Goal: Feedback & Contribution: Contribute content

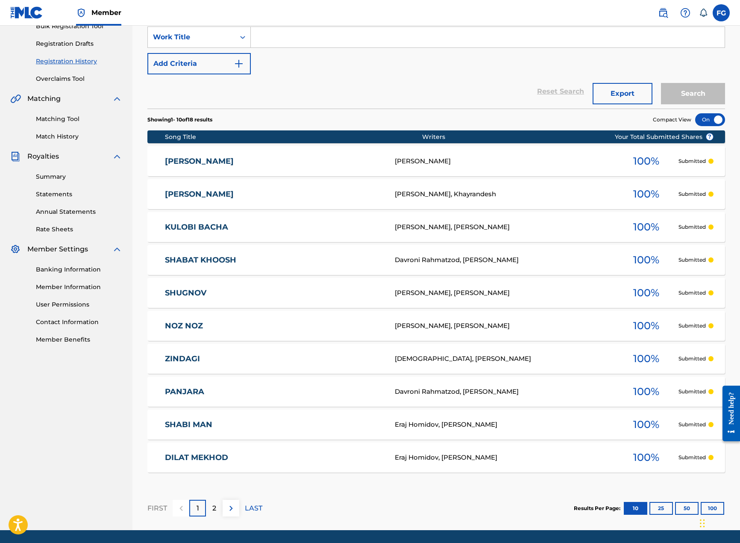
scroll to position [35, 0]
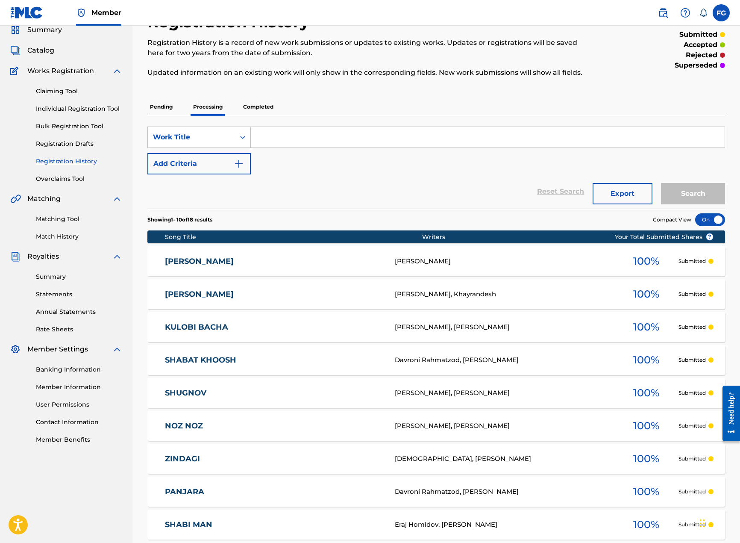
click at [267, 107] on p "Completed" at bounding box center [258, 107] width 35 height 18
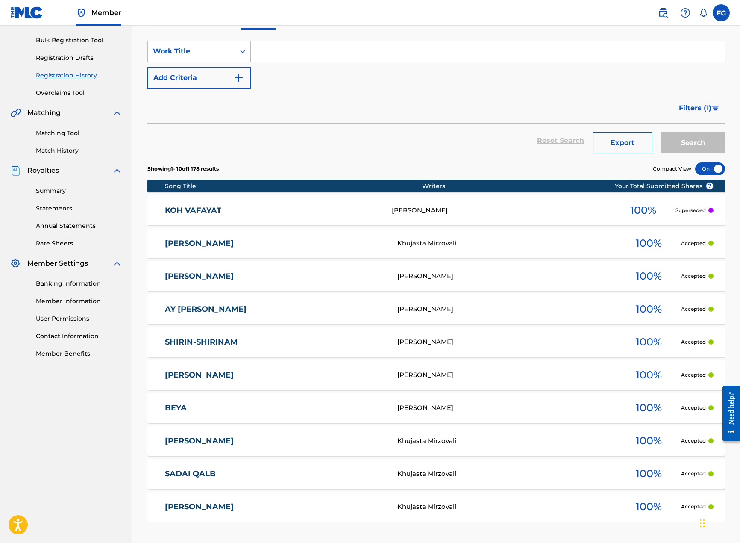
scroll to position [171, 0]
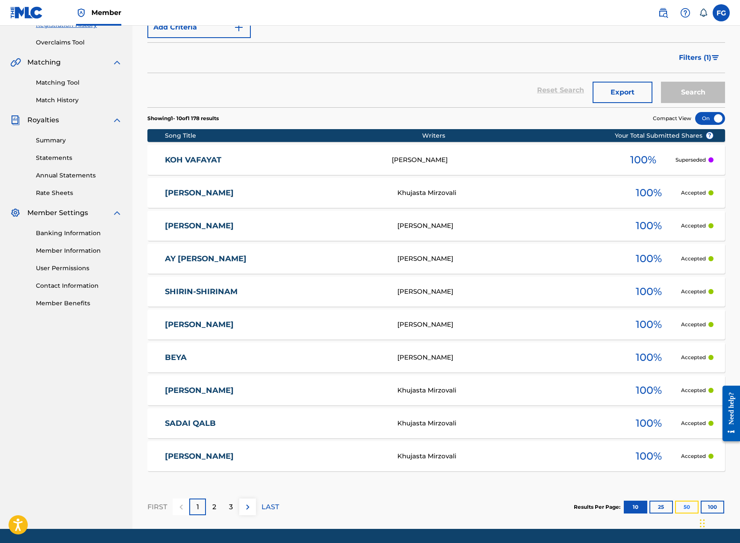
click at [687, 507] on button "50" at bounding box center [687, 506] width 24 height 13
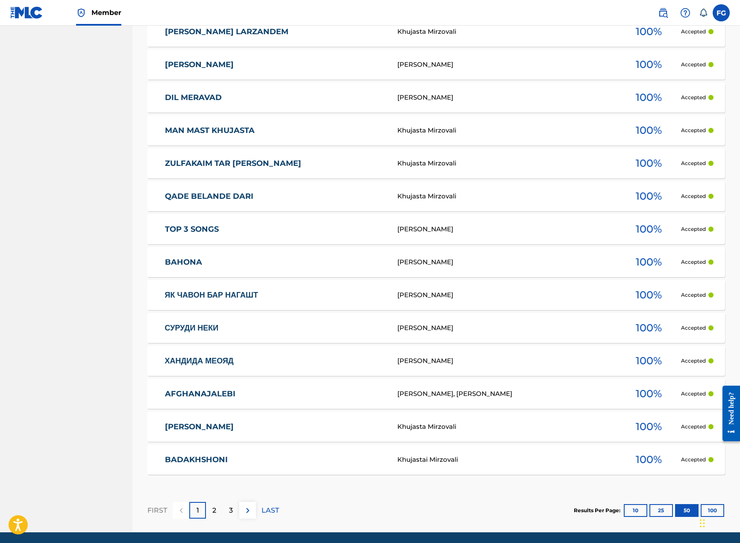
scroll to position [1514, 0]
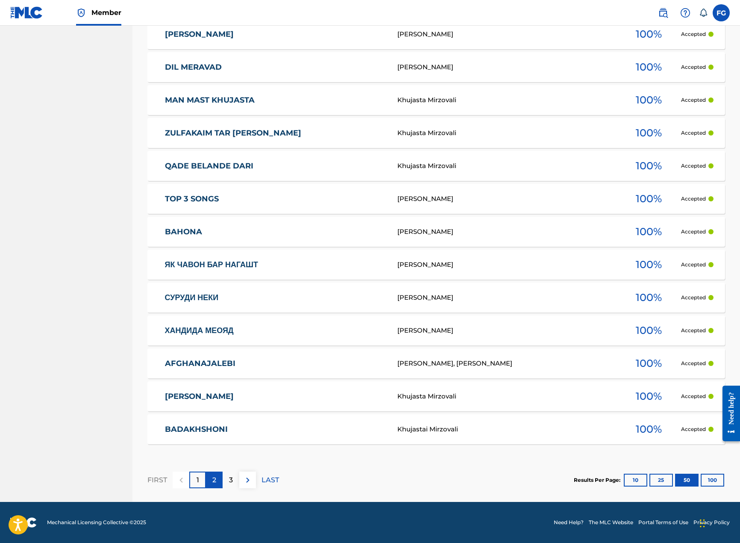
click at [219, 476] on div "2" at bounding box center [214, 479] width 17 height 17
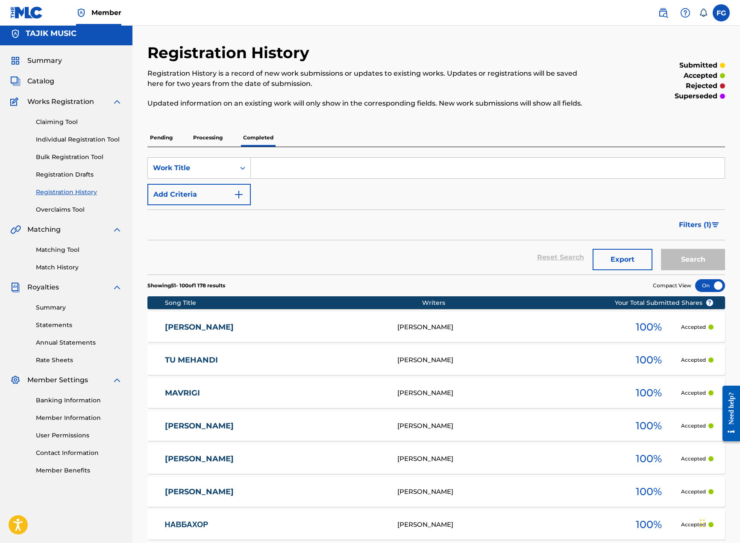
scroll to position [0, 0]
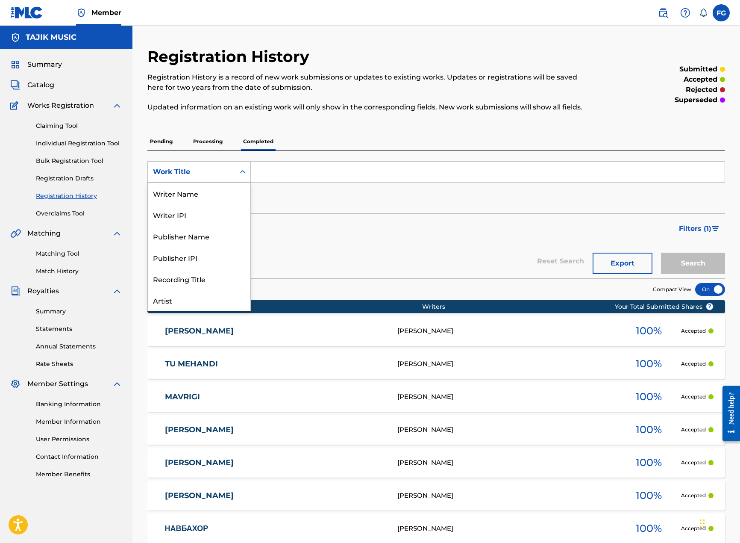
click at [225, 172] on div "Work Title" at bounding box center [191, 172] width 77 height 10
click at [186, 306] on div "Artist" at bounding box center [199, 299] width 103 height 21
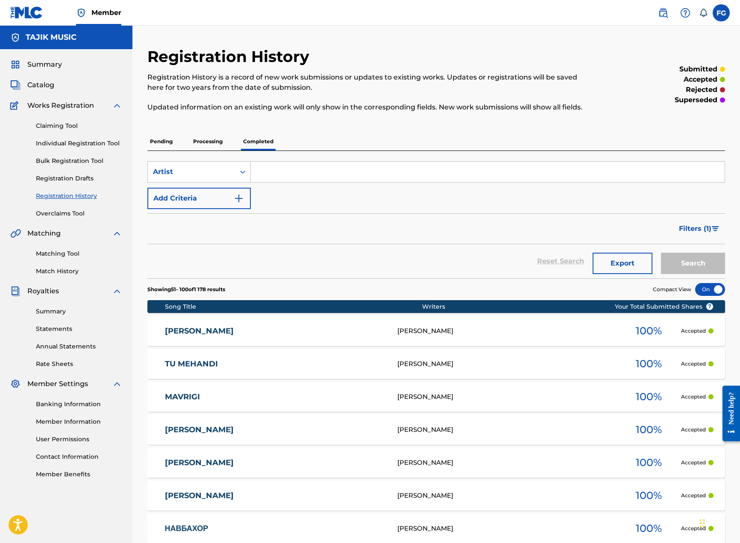
click at [298, 173] on input "Search Form" at bounding box center [488, 172] width 474 height 21
type input "Afzalshoh"
click at [661, 253] on button "Search" at bounding box center [693, 263] width 64 height 21
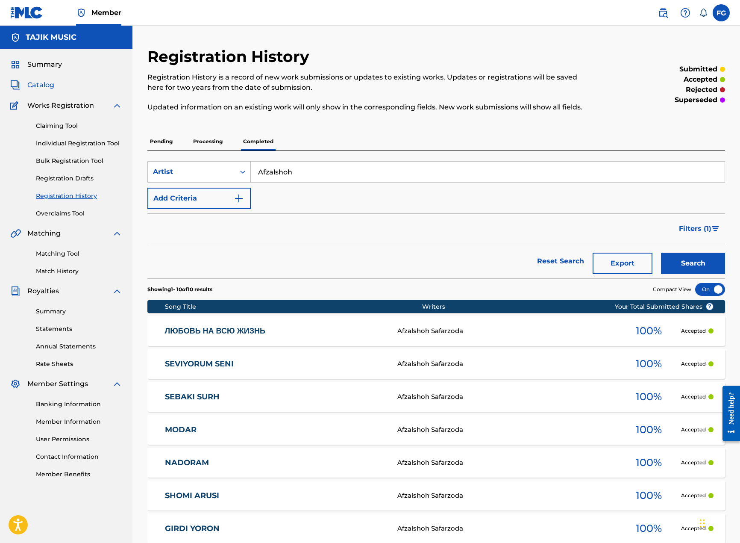
click at [32, 81] on span "Catalog" at bounding box center [40, 85] width 27 height 10
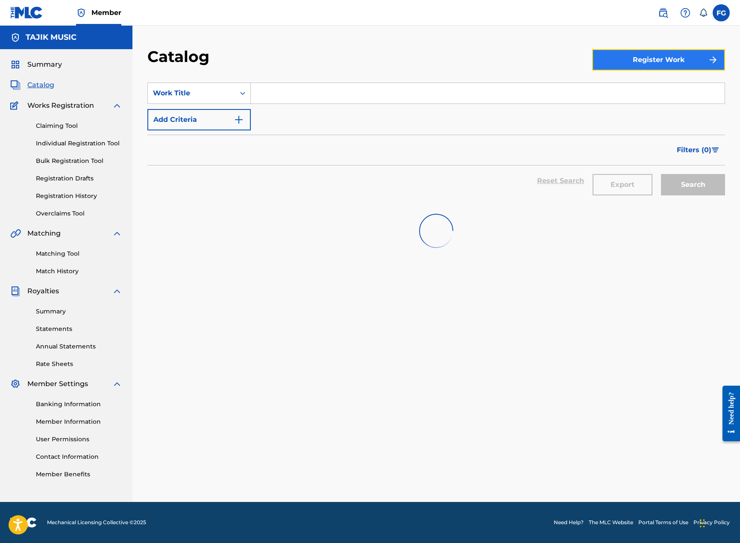
click at [676, 56] on button "Register Work" at bounding box center [658, 59] width 133 height 21
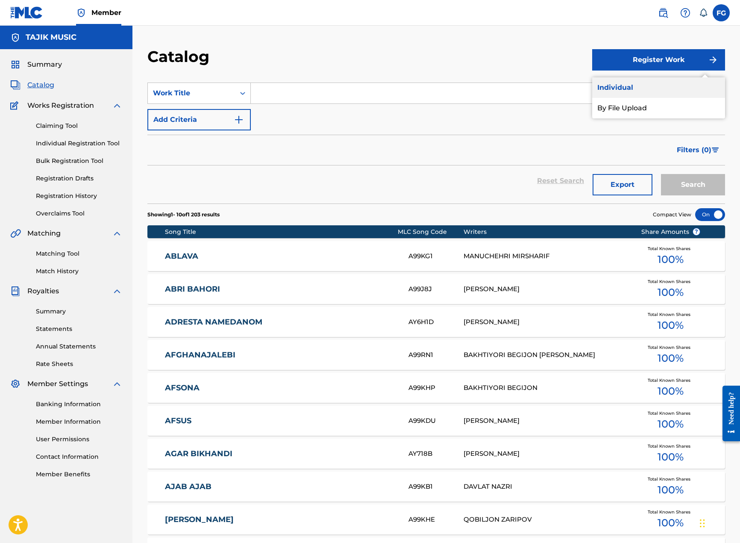
click at [626, 87] on link "Individual" at bounding box center [658, 87] width 133 height 21
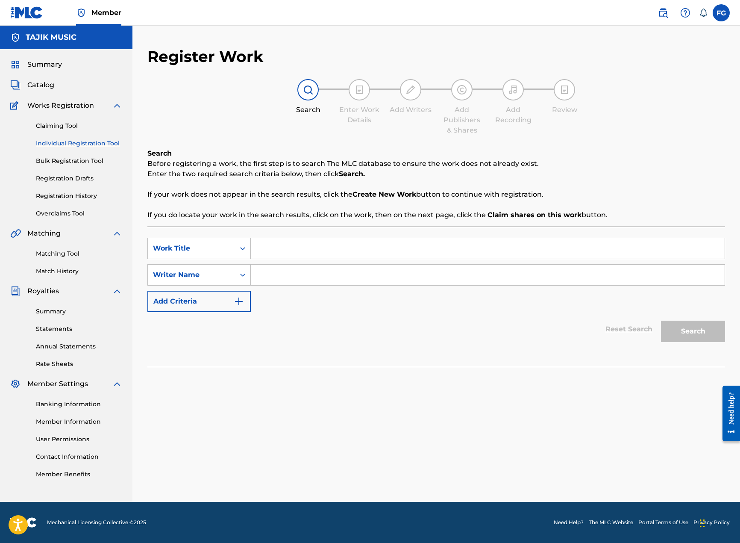
click at [286, 246] on input "Search Form" at bounding box center [488, 248] width 474 height 21
paste input "Afzalshoh Safarzoda - Chakra chakidan girad"
drag, startPoint x: 328, startPoint y: 247, endPoint x: 159, endPoint y: 248, distance: 168.8
click at [159, 248] on div "SearchWithCriteria6b3f92a7-6dd5-4c0e-8010-f4f014c39f32 Work Title Afzalshoh Saf…" at bounding box center [436, 248] width 578 height 21
type input "[PERSON_NAME] girad"
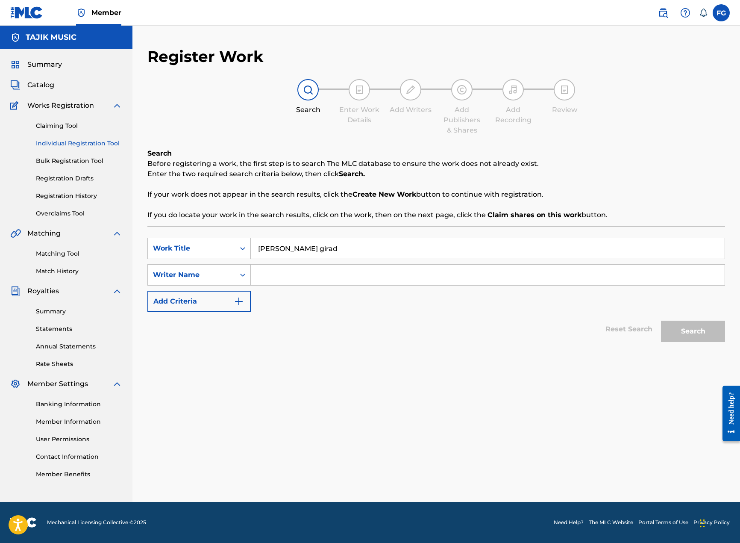
click at [295, 282] on input "Search Form" at bounding box center [488, 275] width 474 height 21
paste input "[PERSON_NAME]"
type input "[PERSON_NAME]"
click at [699, 337] on button "Search" at bounding box center [693, 331] width 64 height 21
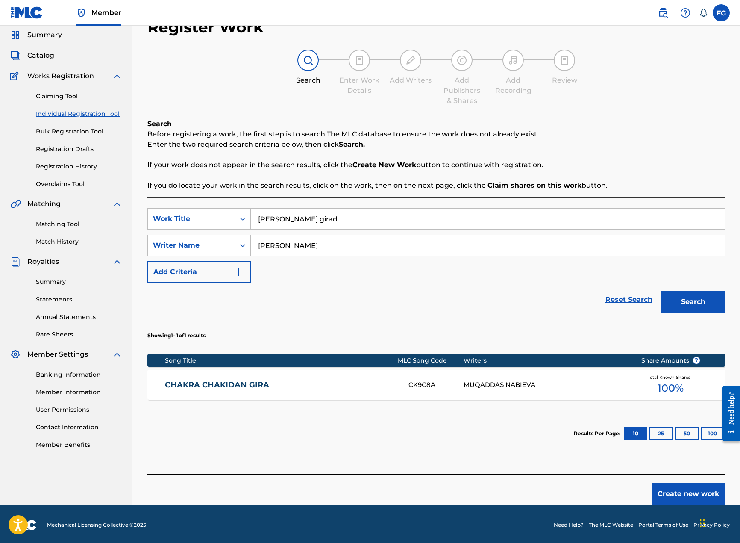
scroll to position [32, 0]
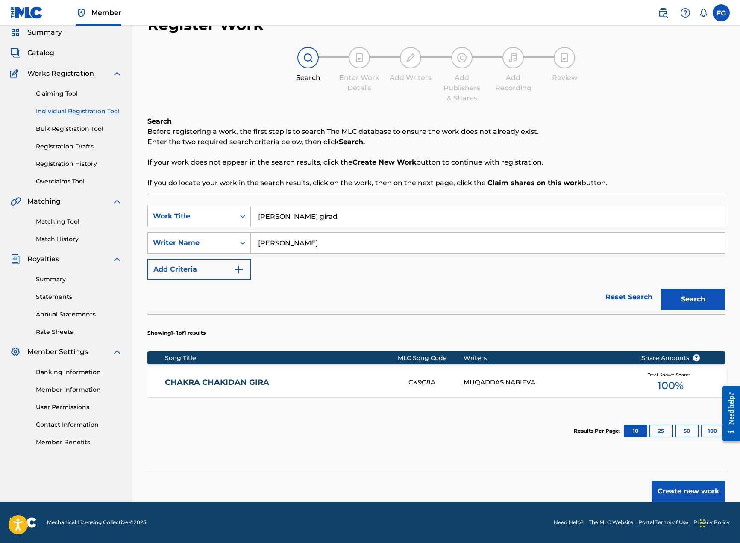
click at [235, 383] on link "CHAKRA CHAKIDAN GIRA" at bounding box center [281, 382] width 232 height 10
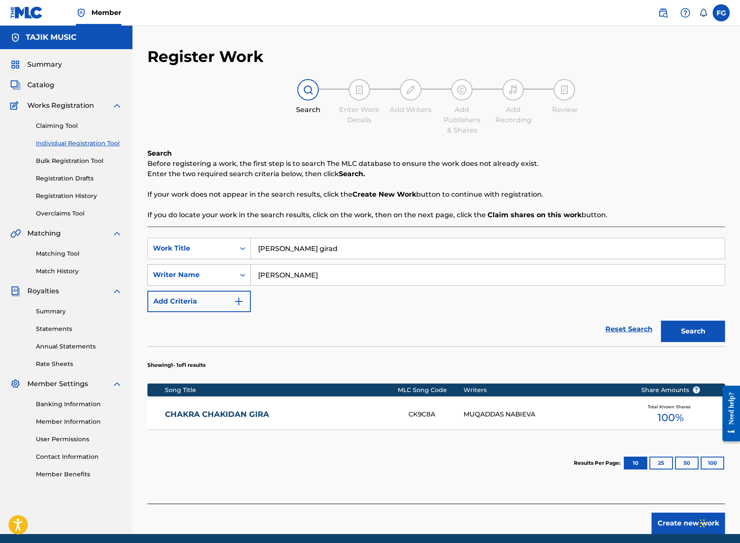
drag, startPoint x: 350, startPoint y: 268, endPoint x: 188, endPoint y: 278, distance: 162.7
click at [188, 278] on div "SearchWithCriteria0079b405-cb90-4043-b670-e734a2415eab Writer Name [PERSON_NAME]" at bounding box center [436, 274] width 578 height 21
paste input "Afzalshoh Safarzod"
type input "Afzalshoh Safarzoda"
click at [699, 332] on button "Search" at bounding box center [693, 331] width 64 height 21
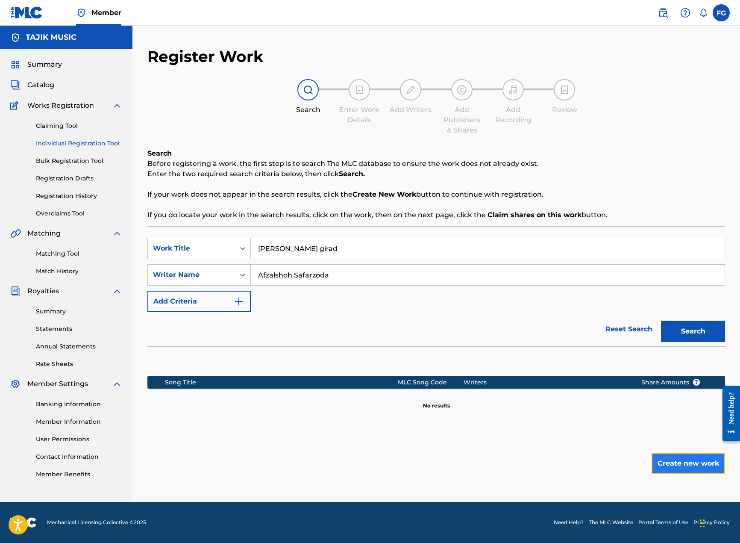
click at [673, 461] on button "Create new work" at bounding box center [689, 463] width 74 height 21
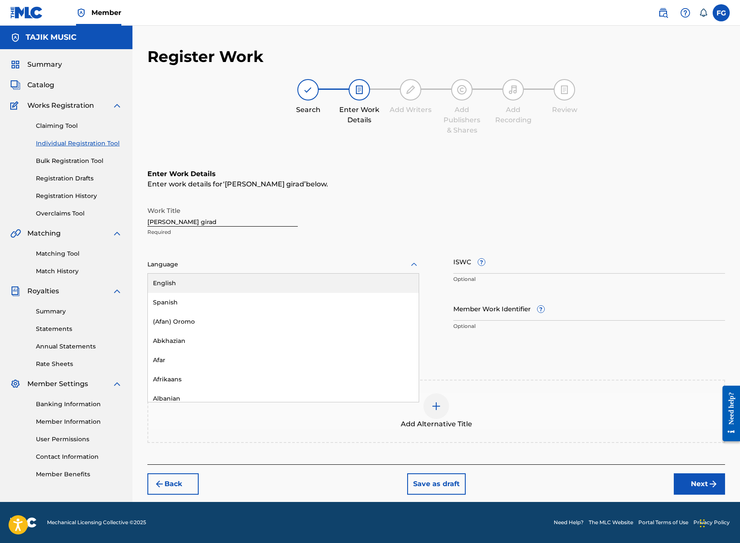
click at [201, 262] on div at bounding box center [283, 264] width 272 height 11
type input "per"
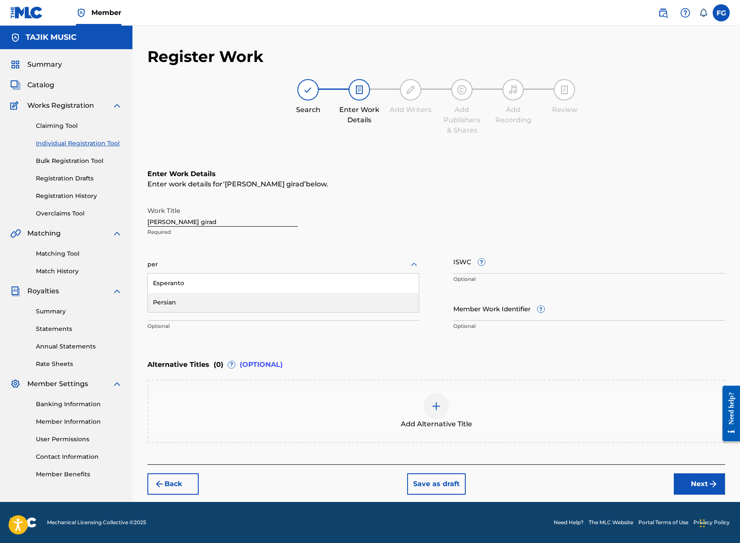
click at [184, 302] on div "Persian" at bounding box center [283, 302] width 271 height 19
click at [699, 485] on button "Next" at bounding box center [699, 483] width 51 height 21
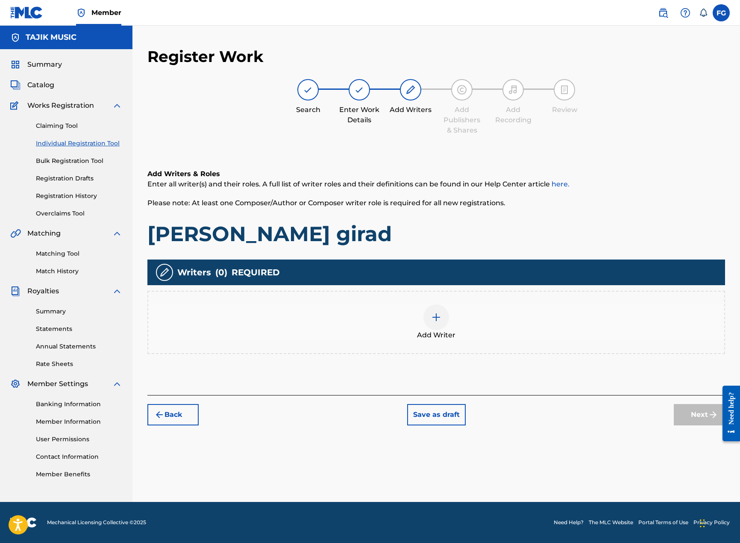
click at [441, 318] on img at bounding box center [436, 317] width 10 height 10
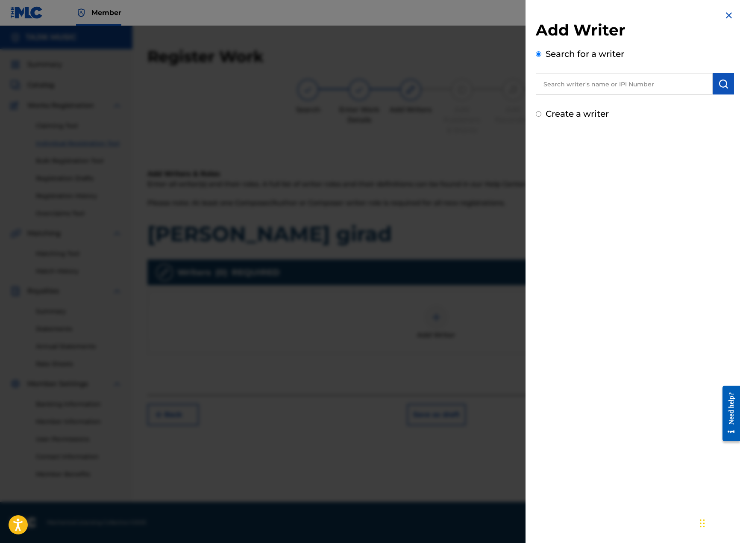
click at [562, 82] on input "text" at bounding box center [624, 83] width 177 height 21
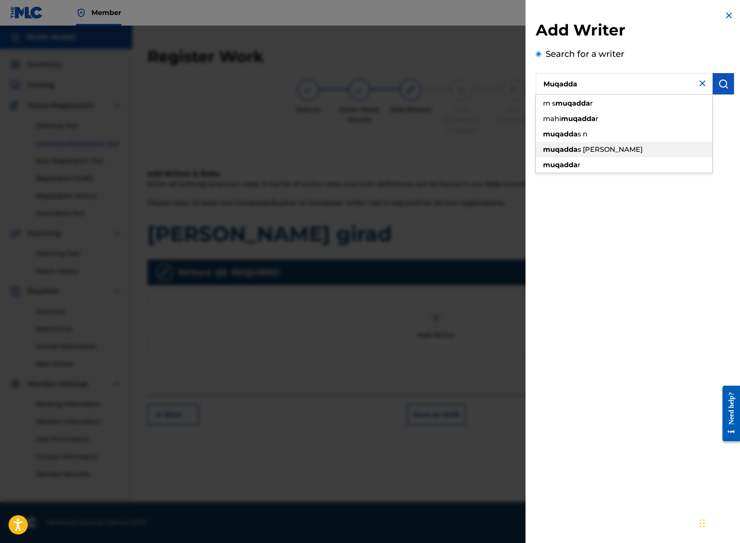
click at [578, 151] on span "s [PERSON_NAME]" at bounding box center [610, 149] width 65 height 8
type input "muqaddas nabieva"
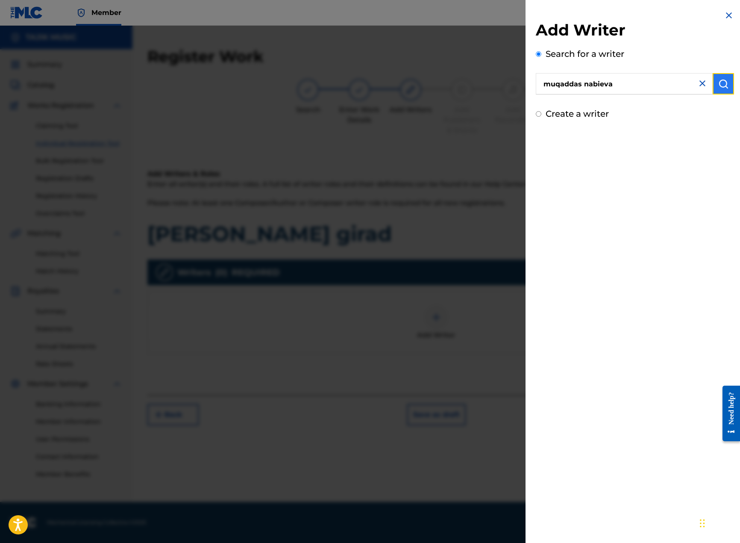
click at [719, 85] on img "submit" at bounding box center [723, 84] width 10 height 10
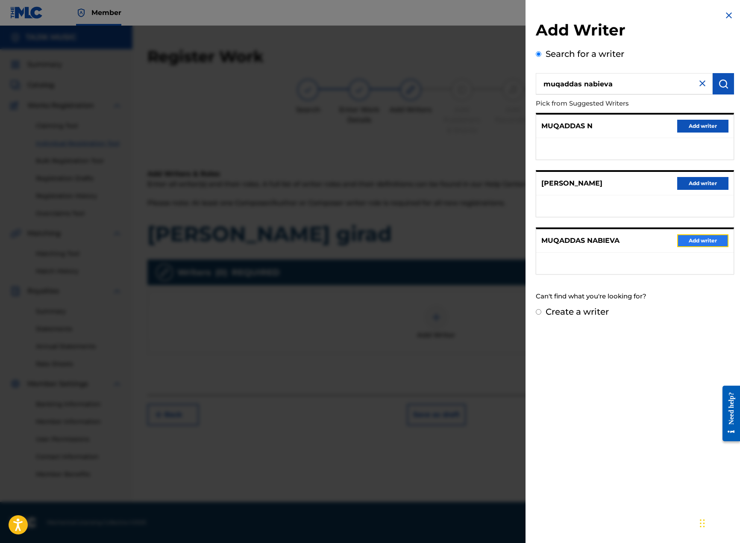
click at [696, 235] on button "Add writer" at bounding box center [702, 240] width 51 height 13
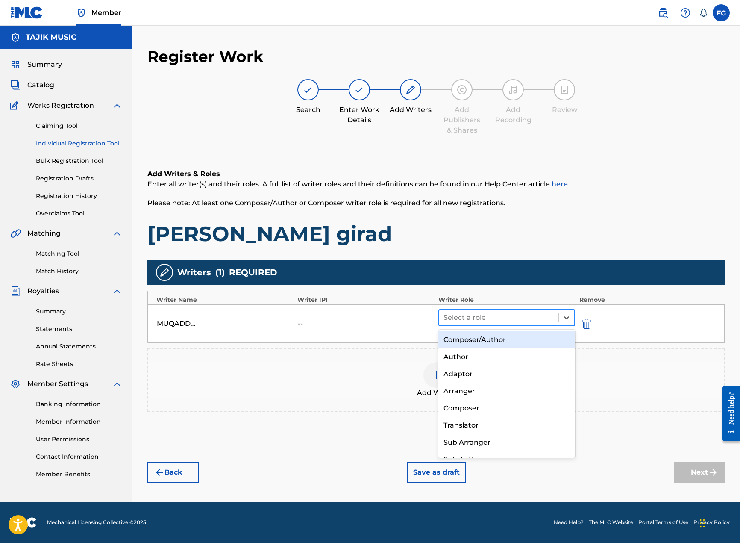
click at [526, 321] on div at bounding box center [499, 318] width 111 height 12
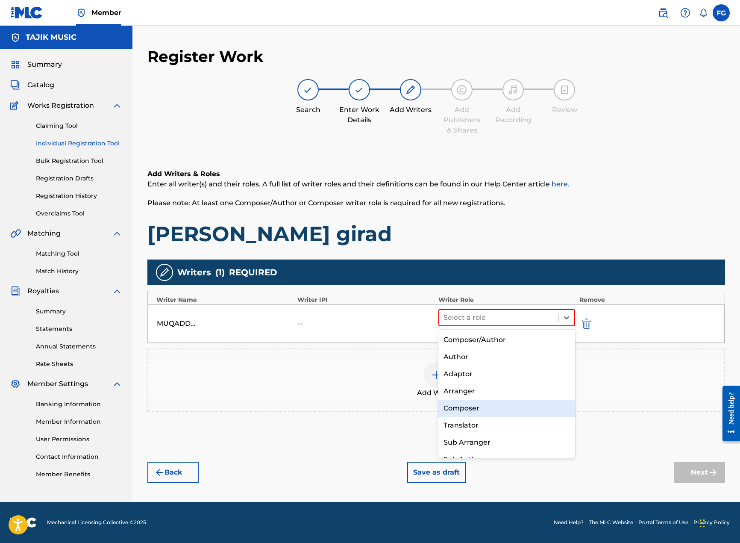
click at [469, 409] on div "Composer" at bounding box center [506, 408] width 137 height 17
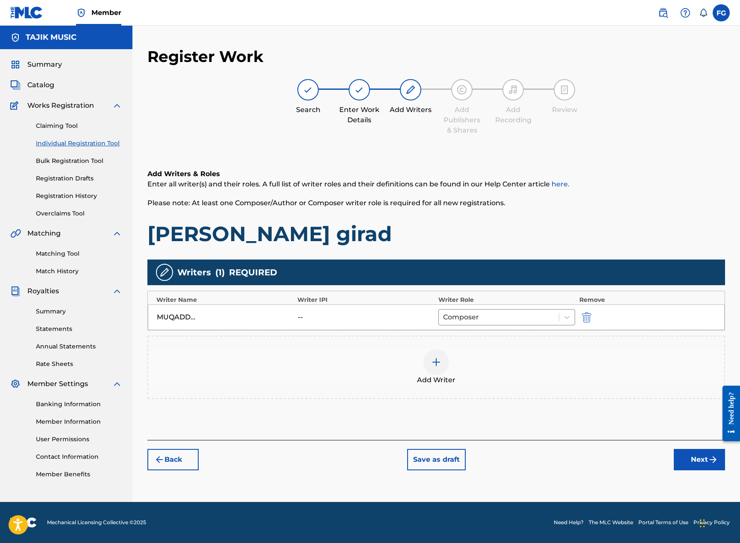
click at [439, 360] on img at bounding box center [436, 362] width 10 height 10
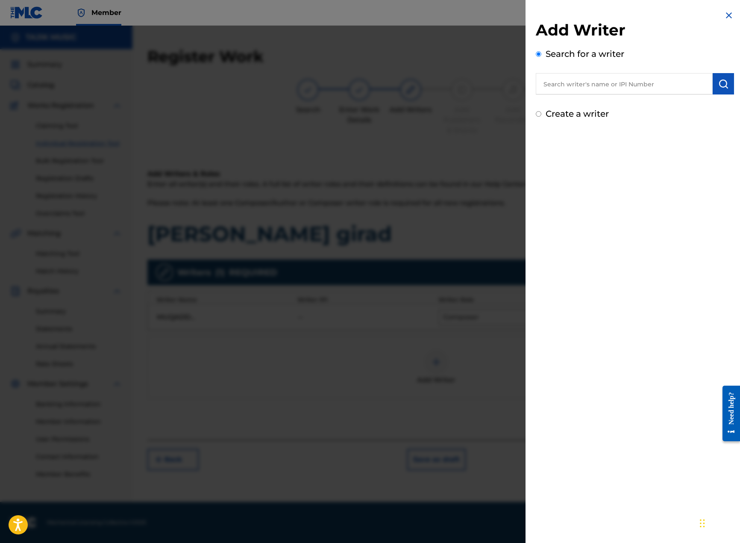
click at [613, 85] on input "text" at bounding box center [624, 83] width 177 height 21
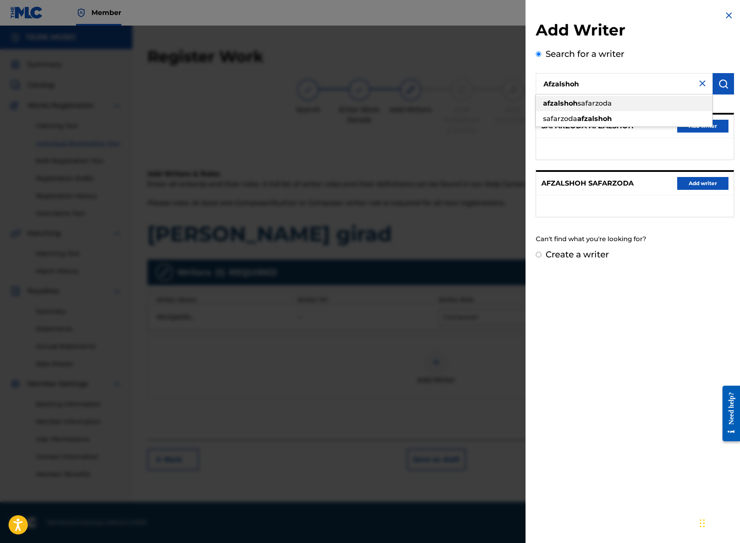
click at [582, 106] on span "safarzoda" at bounding box center [595, 103] width 34 height 8
type input "[PERSON_NAME]"
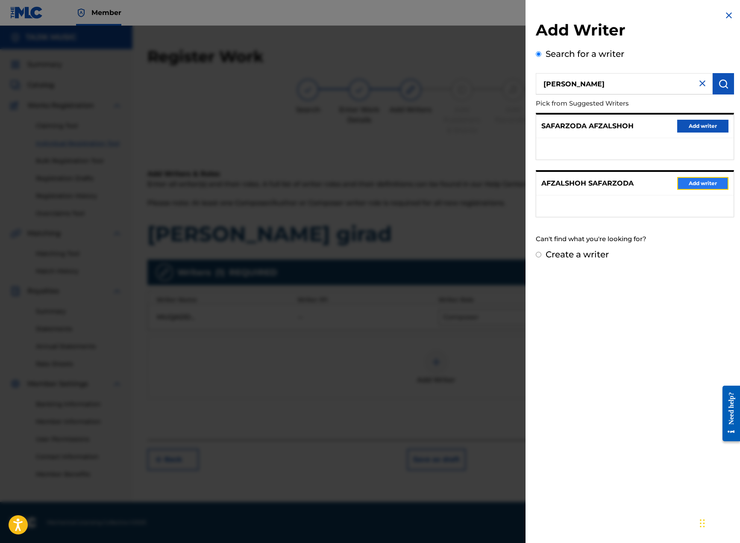
click at [695, 186] on button "Add writer" at bounding box center [702, 183] width 51 height 13
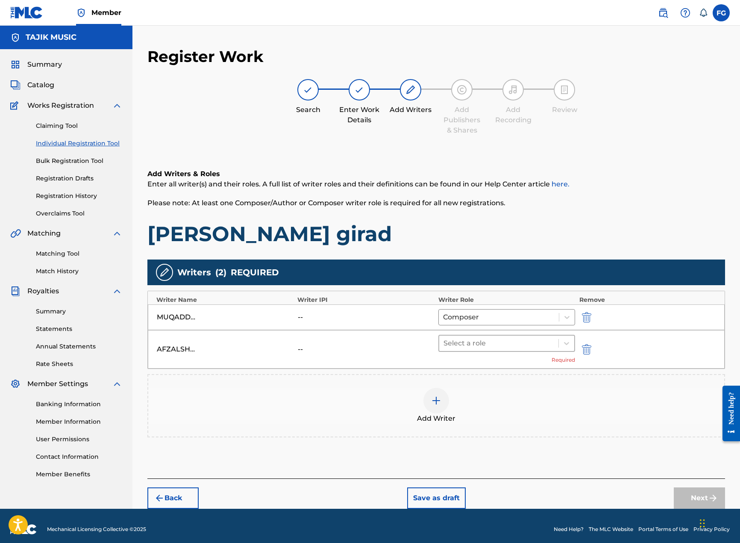
click at [485, 344] on div at bounding box center [499, 343] width 111 height 12
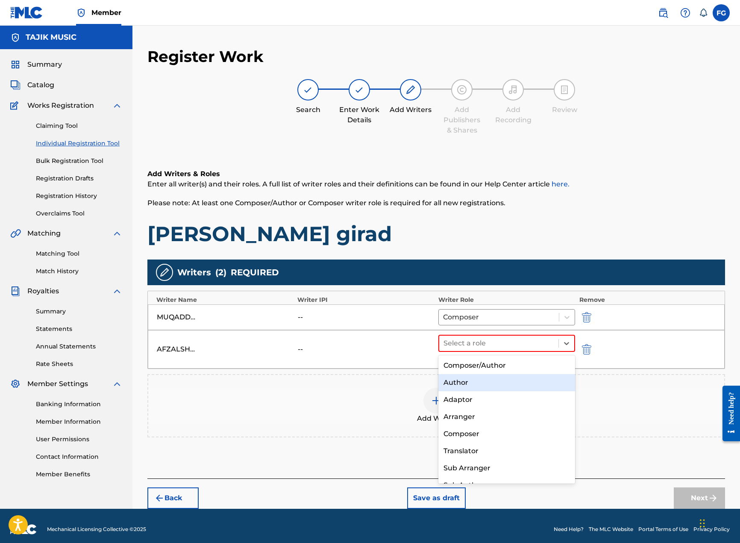
click at [463, 379] on div "Author" at bounding box center [506, 382] width 137 height 17
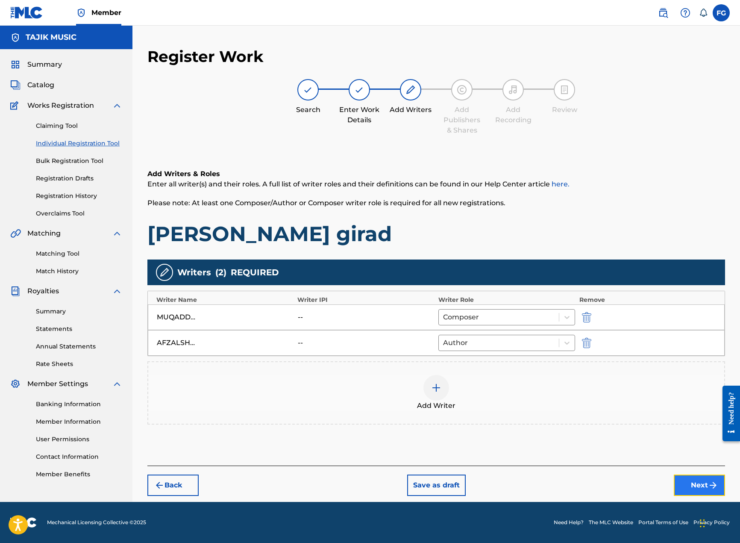
click at [696, 486] on button "Next" at bounding box center [699, 484] width 51 height 21
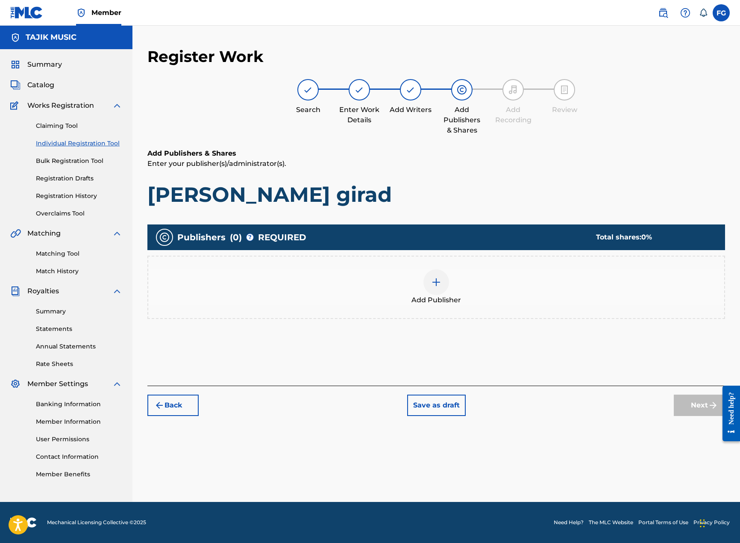
click at [435, 278] on img at bounding box center [436, 282] width 10 height 10
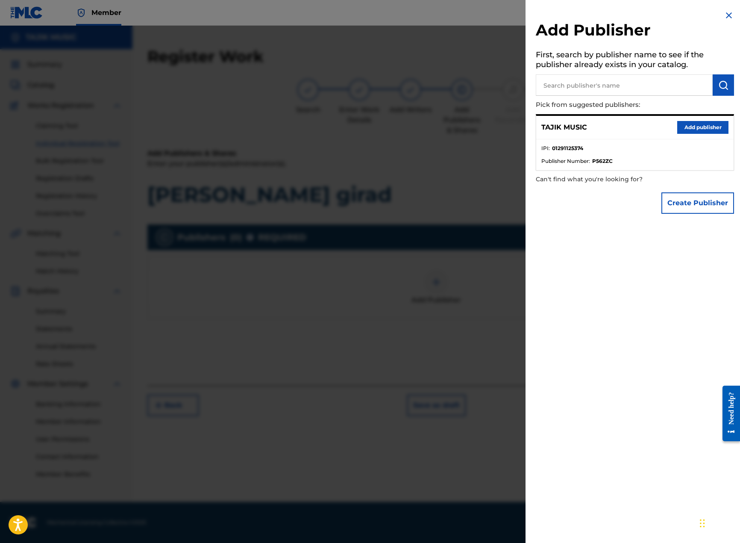
click at [645, 87] on input "text" at bounding box center [624, 84] width 177 height 21
click at [688, 128] on button "Add publisher" at bounding box center [702, 127] width 51 height 13
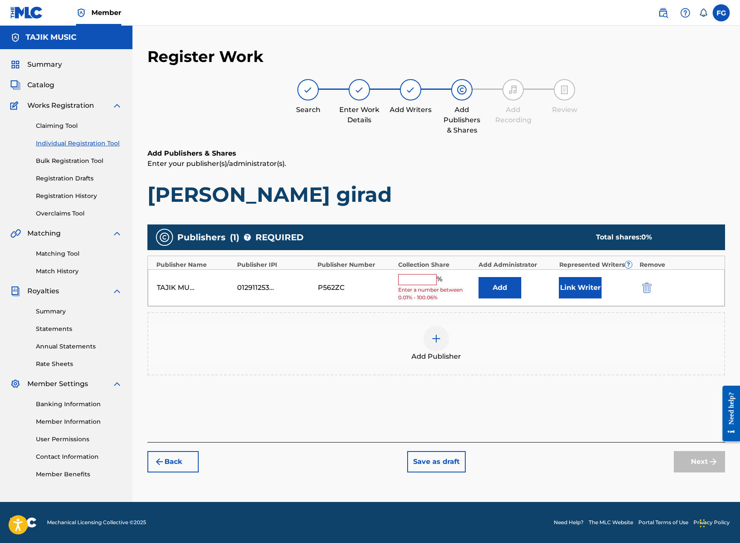
click at [419, 276] on input "text" at bounding box center [417, 279] width 38 height 11
type input "100"
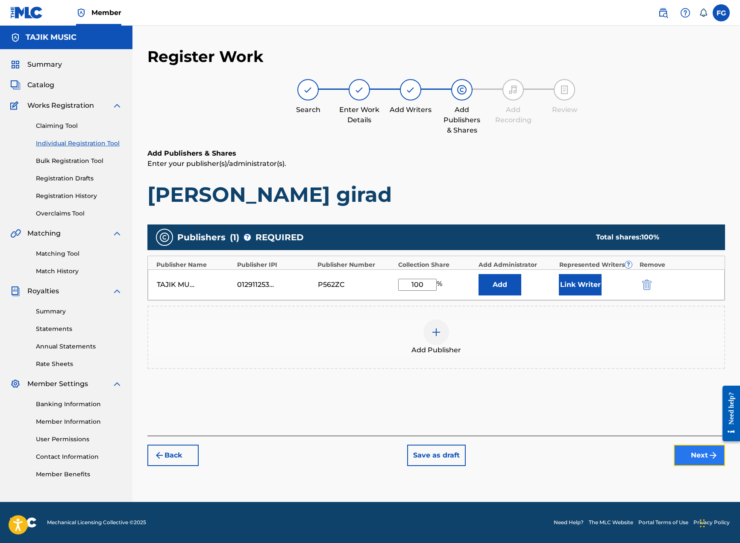
click at [699, 452] on button "Next" at bounding box center [699, 454] width 51 height 21
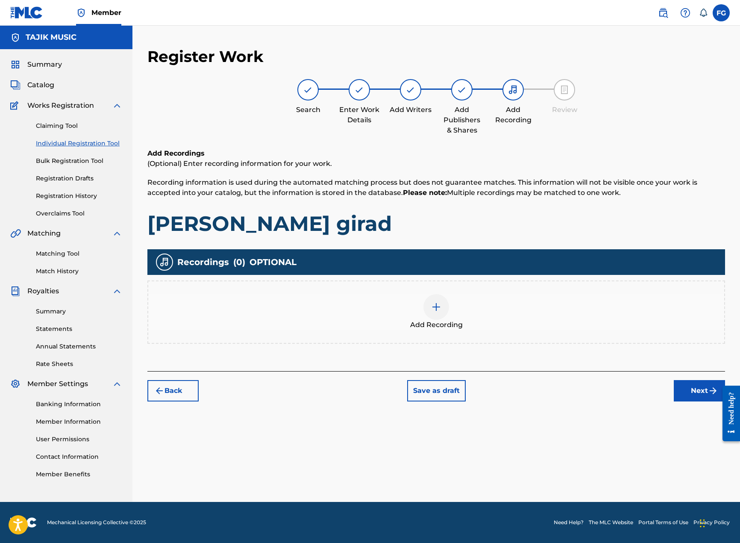
click at [431, 305] on img at bounding box center [436, 307] width 10 height 10
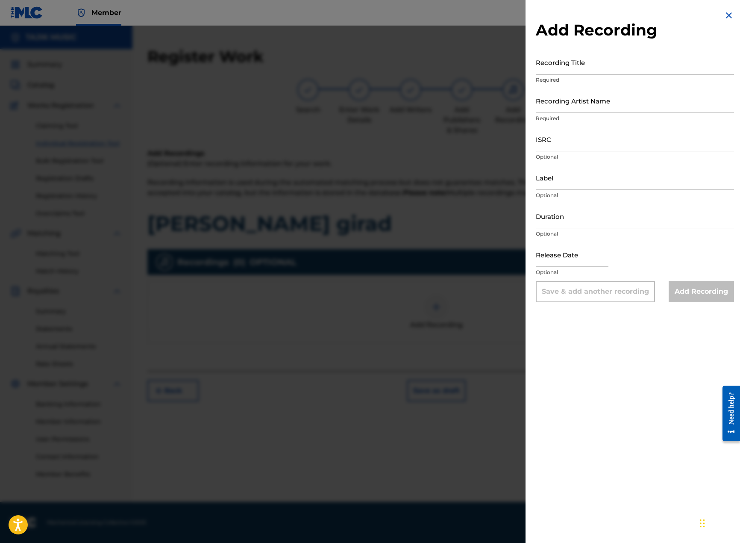
click at [590, 70] on input "Recording Title" at bounding box center [635, 62] width 198 height 24
paste input "Afzalshoh Safarzoda - Chakra chakidan girad"
drag, startPoint x: 597, startPoint y: 68, endPoint x: 760, endPoint y: 69, distance: 163.2
click at [740, 69] on html "Accessibility Screen-Reader Guide, Feedback, and Issue Reporting | New window 0…" at bounding box center [370, 271] width 740 height 543
click at [588, 106] on input "Recording Artist Name" at bounding box center [635, 100] width 198 height 24
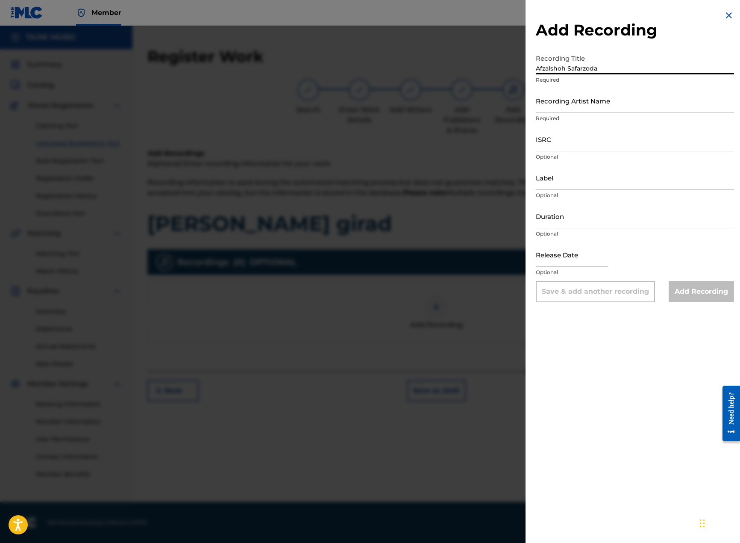
click at [613, 69] on input "Afzalshoh Safarzoda" at bounding box center [635, 62] width 198 height 24
paste input "- [PERSON_NAME]"
drag, startPoint x: 603, startPoint y: 69, endPoint x: 359, endPoint y: 69, distance: 244.0
click at [352, 68] on div "Add Recording Recording Title [PERSON_NAME] - [PERSON_NAME] girad Required Reco…" at bounding box center [370, 284] width 740 height 517
type input "[PERSON_NAME] girad"
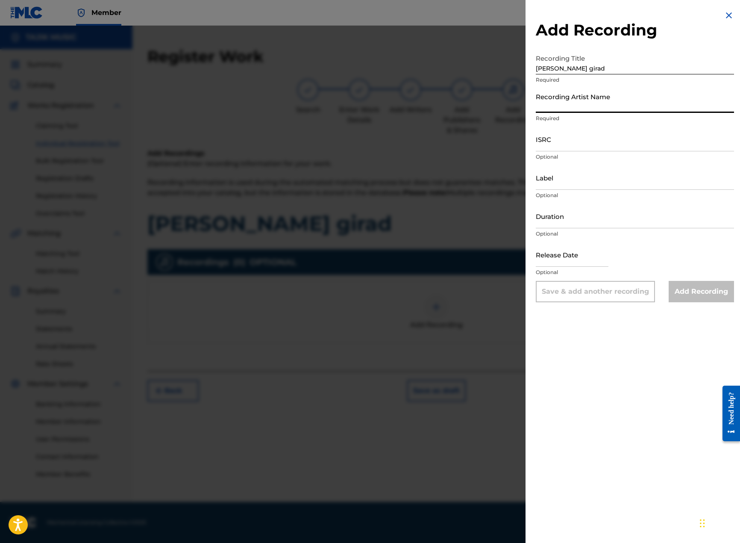
click at [562, 103] on input "Recording Artist Name" at bounding box center [635, 100] width 198 height 24
paste input "Afzalshoh Safarzoda -"
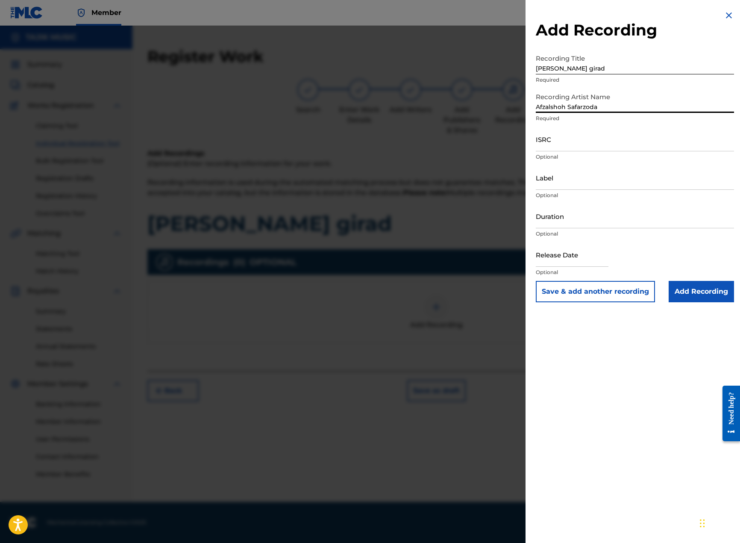
type input "Afzalshoh Safarzoda"
click at [570, 143] on input "ISRC" at bounding box center [635, 139] width 198 height 24
paste input "TJA012500569"
type input "TJA012500569"
click at [564, 182] on input "Label" at bounding box center [635, 177] width 198 height 24
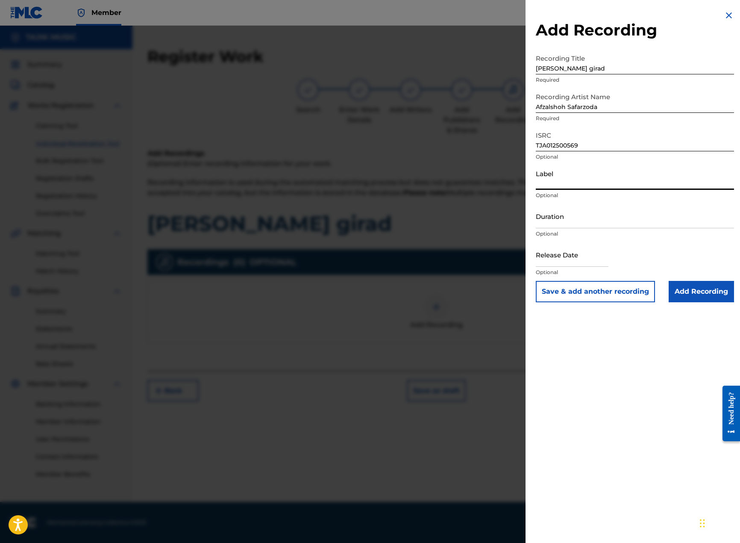
type input "Tajik Music"
click at [579, 259] on input "text" at bounding box center [572, 254] width 73 height 24
select select "8"
select select "2025"
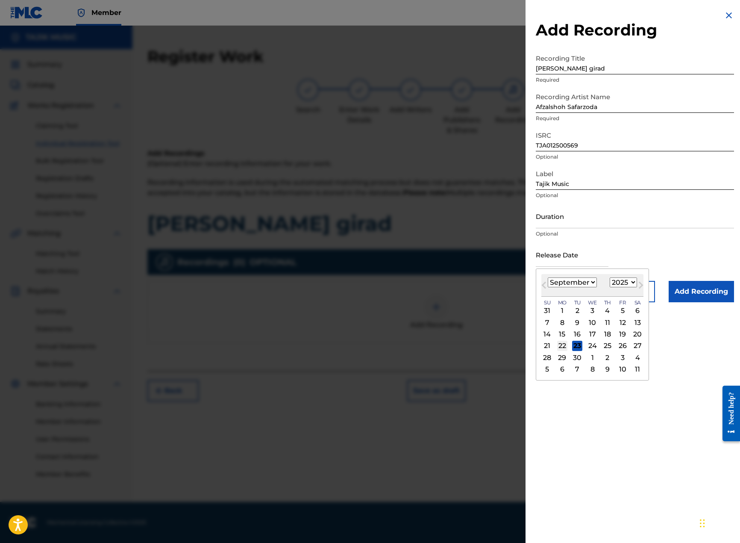
click at [560, 344] on div "22" at bounding box center [562, 346] width 10 height 10
type input "[DATE]"
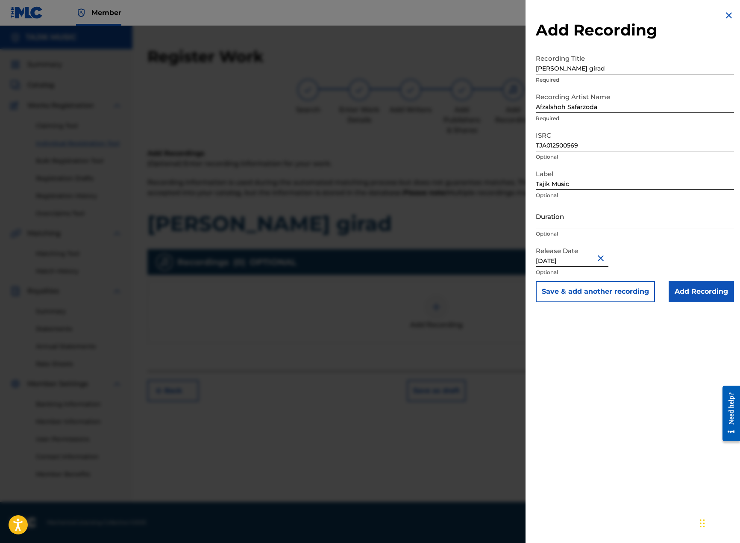
click at [571, 258] on input "[DATE]" at bounding box center [572, 254] width 73 height 24
select select "8"
select select "2025"
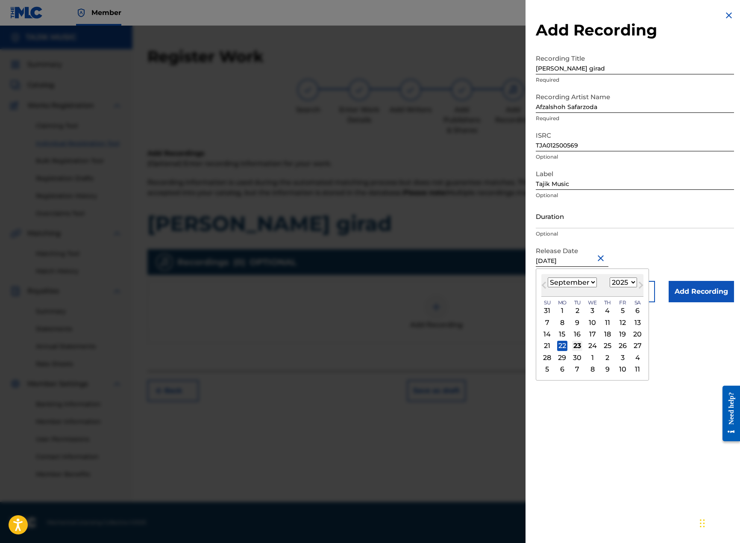
click at [577, 344] on div "23" at bounding box center [577, 346] width 10 height 10
type input "[DATE]"
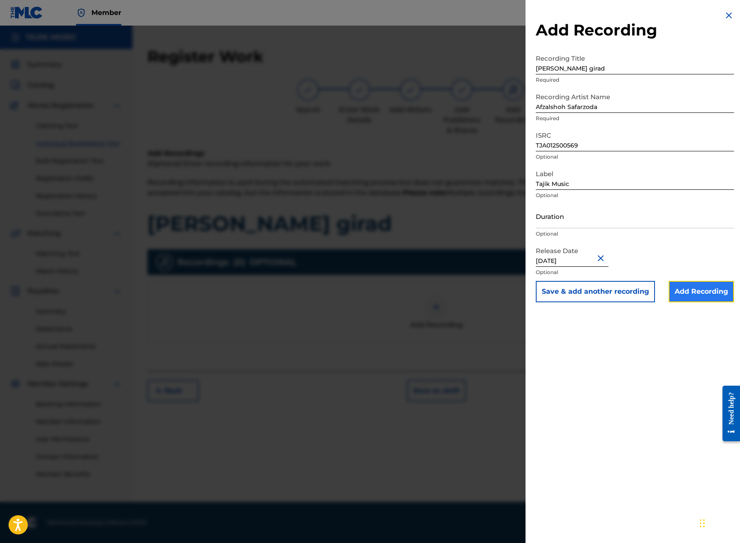
click at [679, 293] on input "Add Recording" at bounding box center [701, 291] width 65 height 21
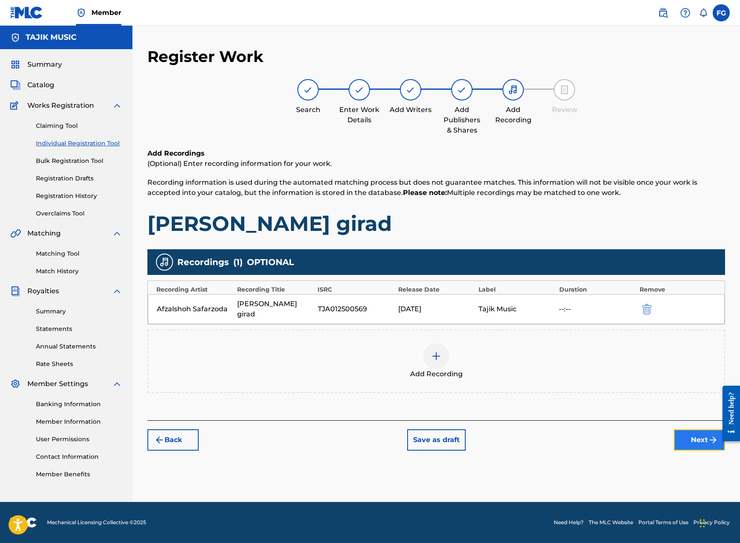
click at [709, 437] on img "submit" at bounding box center [713, 440] width 10 height 10
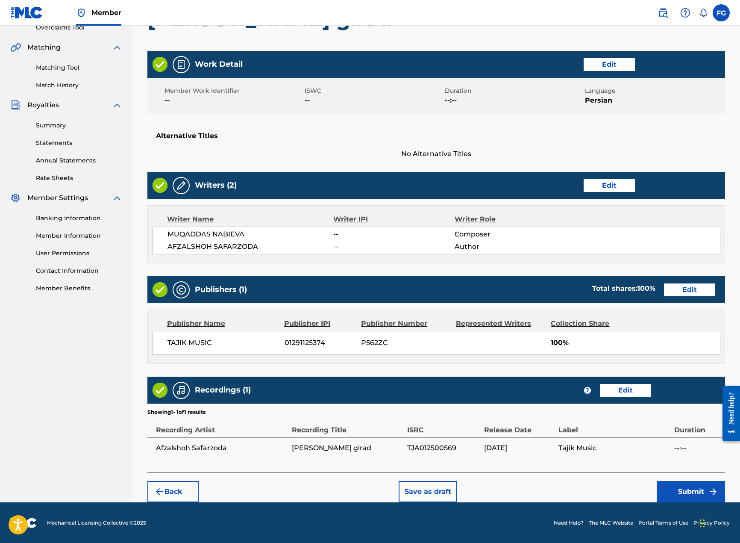
scroll to position [186, 0]
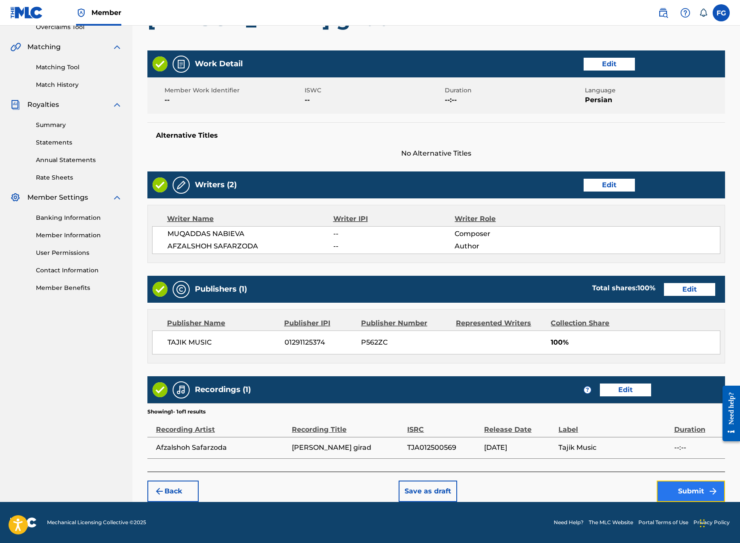
click at [677, 489] on button "Submit" at bounding box center [691, 490] width 68 height 21
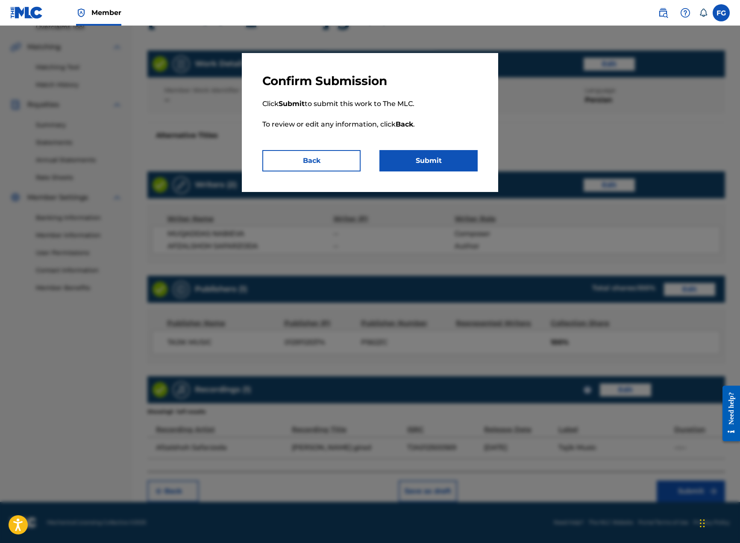
click at [428, 144] on p "Click Submit to submit this work to The MLC. To review or edit any information,…" at bounding box center [369, 119] width 215 height 62
click at [424, 154] on button "Submit" at bounding box center [428, 160] width 98 height 21
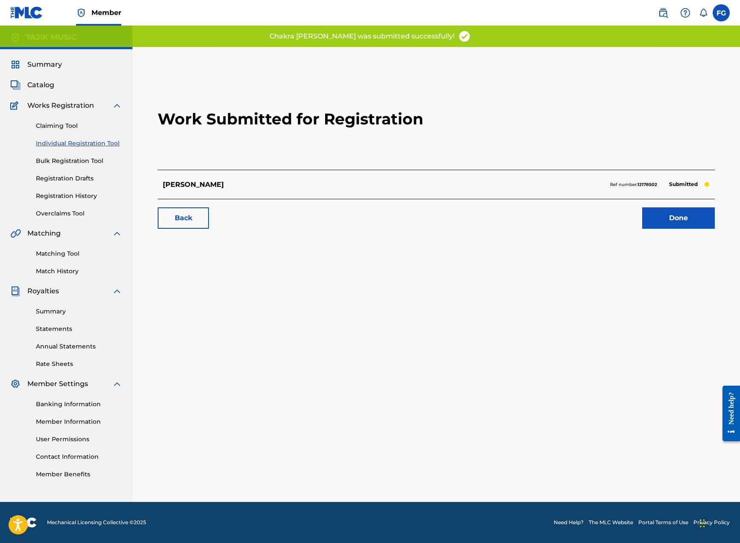
click at [680, 91] on h2 "Work Submitted for Registration" at bounding box center [436, 118] width 557 height 101
click at [685, 217] on link "Done" at bounding box center [678, 217] width 73 height 21
